Goal: Find specific page/section: Find specific page/section

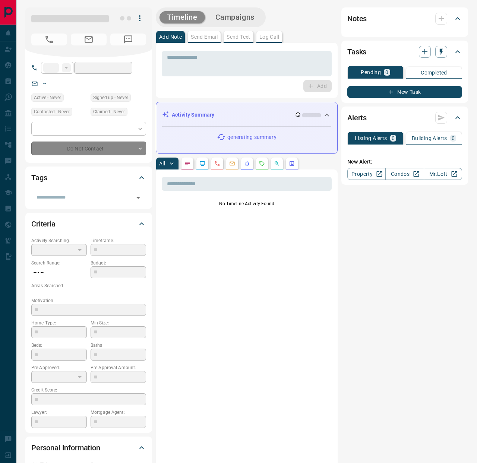
type input "**"
type input "**********"
type input "*"
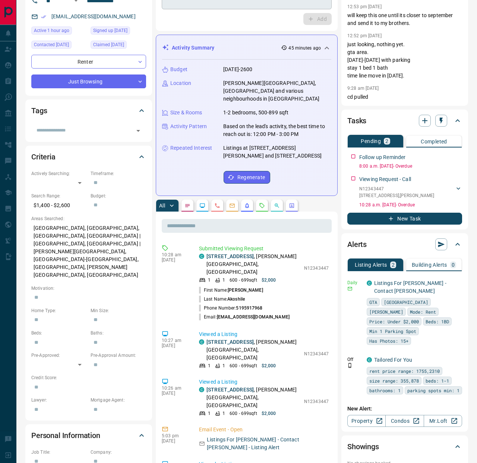
scroll to position [68, 0]
